Goal: Information Seeking & Learning: Learn about a topic

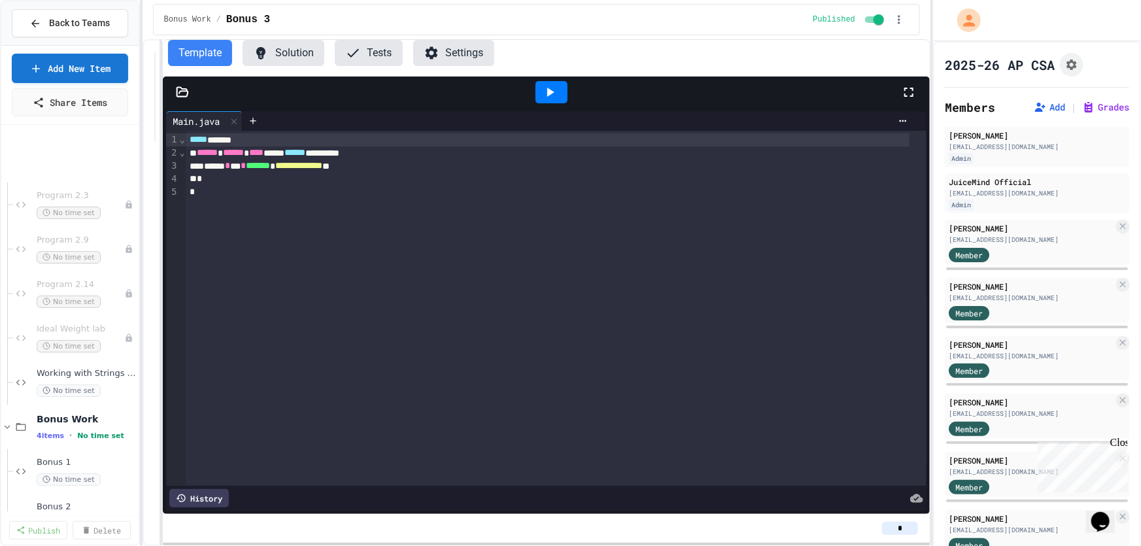
scroll to position [108, 0]
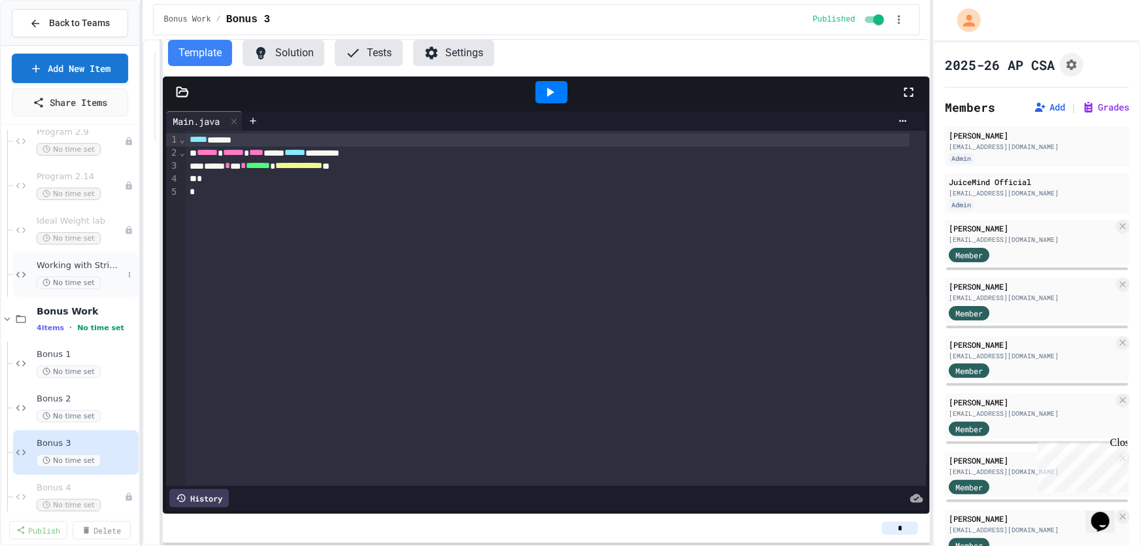
click at [73, 267] on span "Working with Strings lab" at bounding box center [80, 265] width 86 height 11
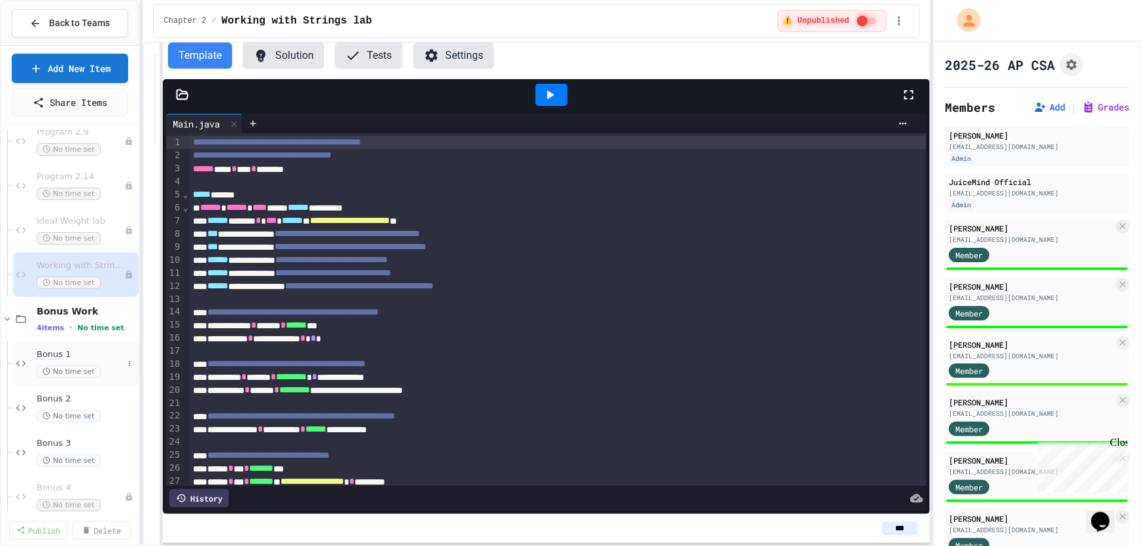
click at [65, 357] on span "Bonus 1" at bounding box center [80, 354] width 86 height 11
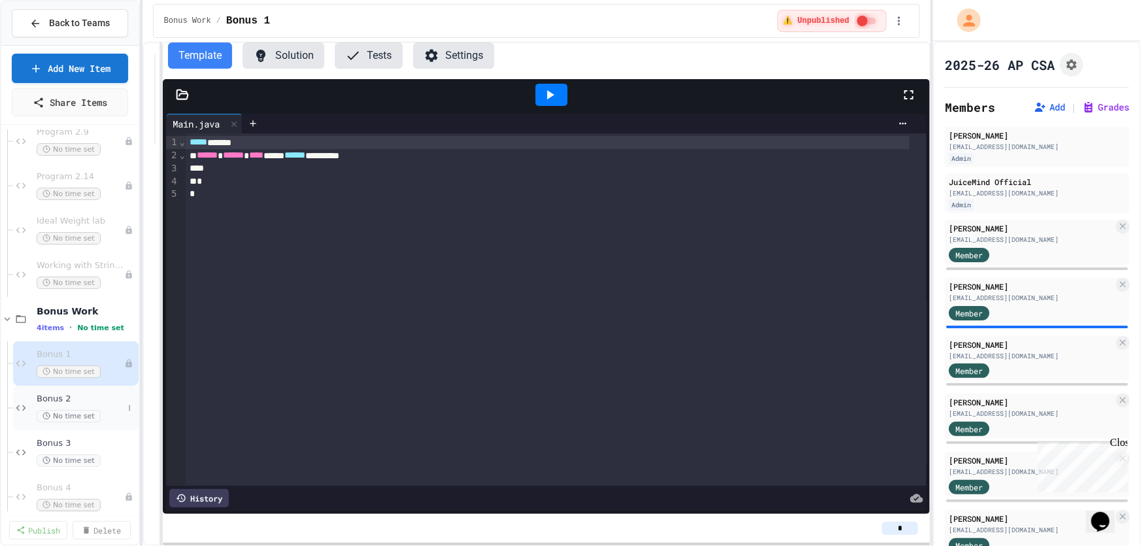
click at [80, 400] on span "Bonus 2" at bounding box center [80, 399] width 86 height 11
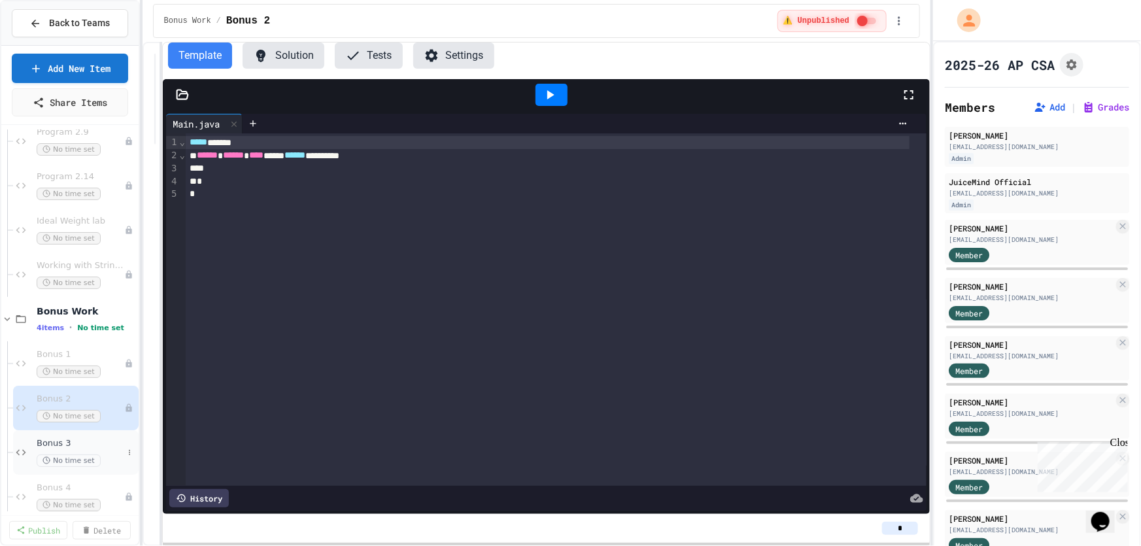
click at [69, 451] on div "Bonus 3 No time set" at bounding box center [80, 452] width 86 height 29
